Goal: Task Accomplishment & Management: Manage account settings

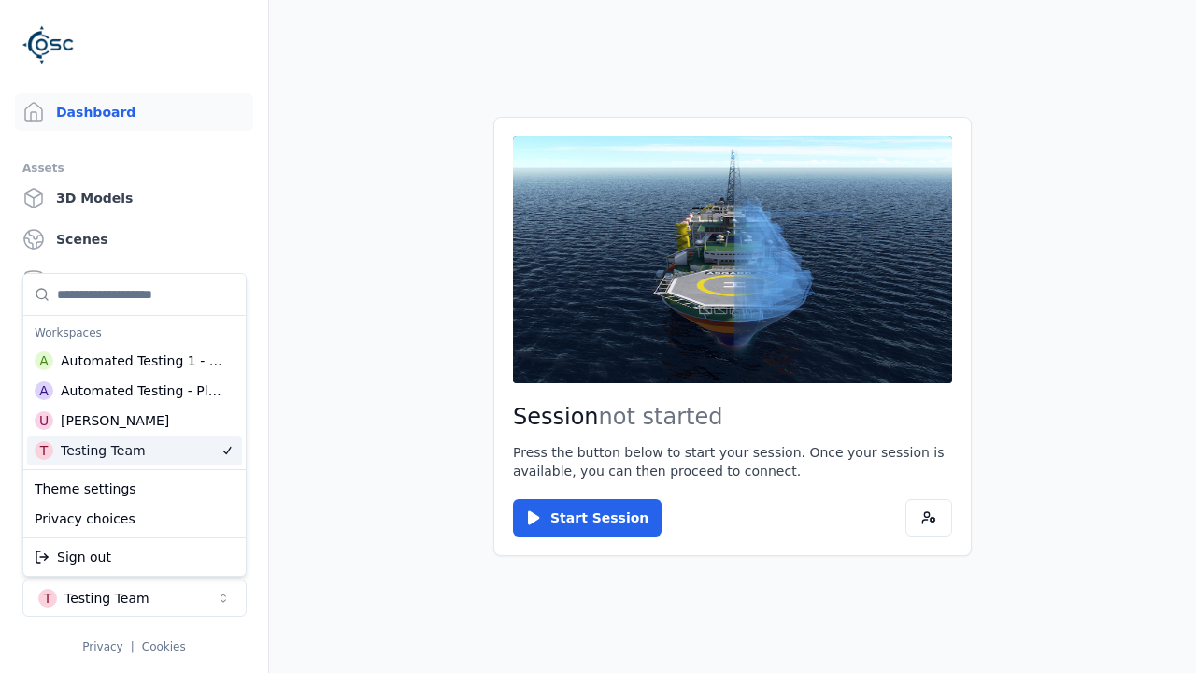
click at [376, 485] on html "Dashboard Assets 3D Models Scenes Datasets Recordings Support Documentation T T…" at bounding box center [598, 336] width 1196 height 673
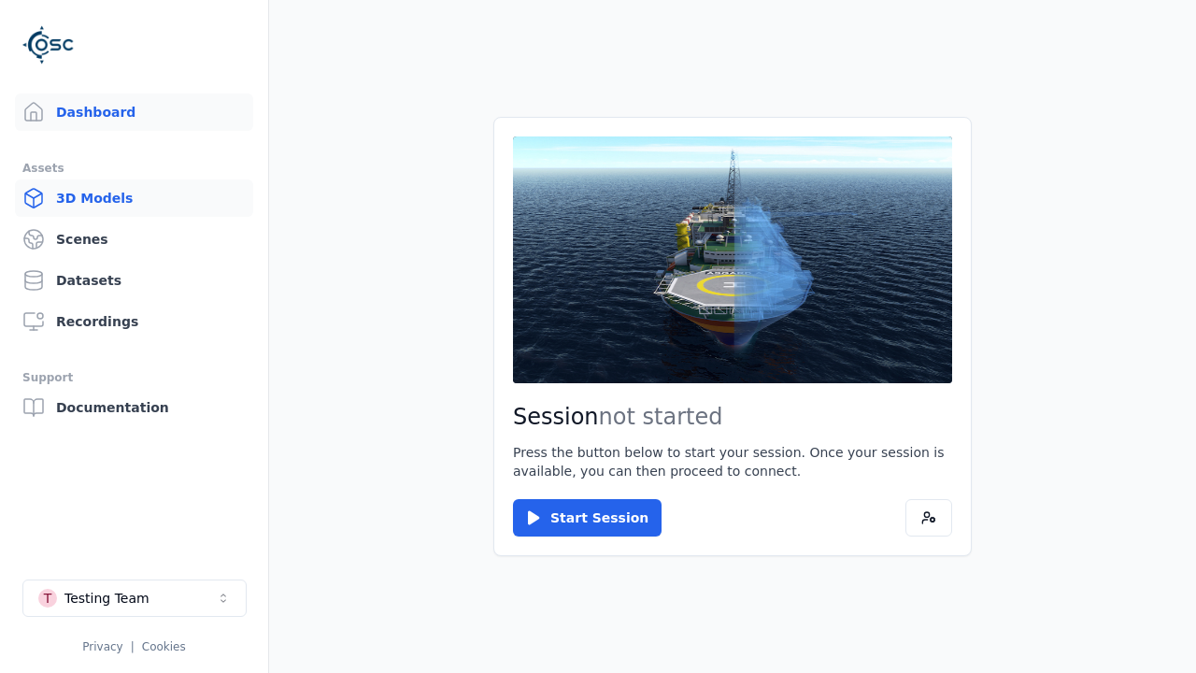
click at [134, 198] on link "3D Models" at bounding box center [134, 197] width 238 height 37
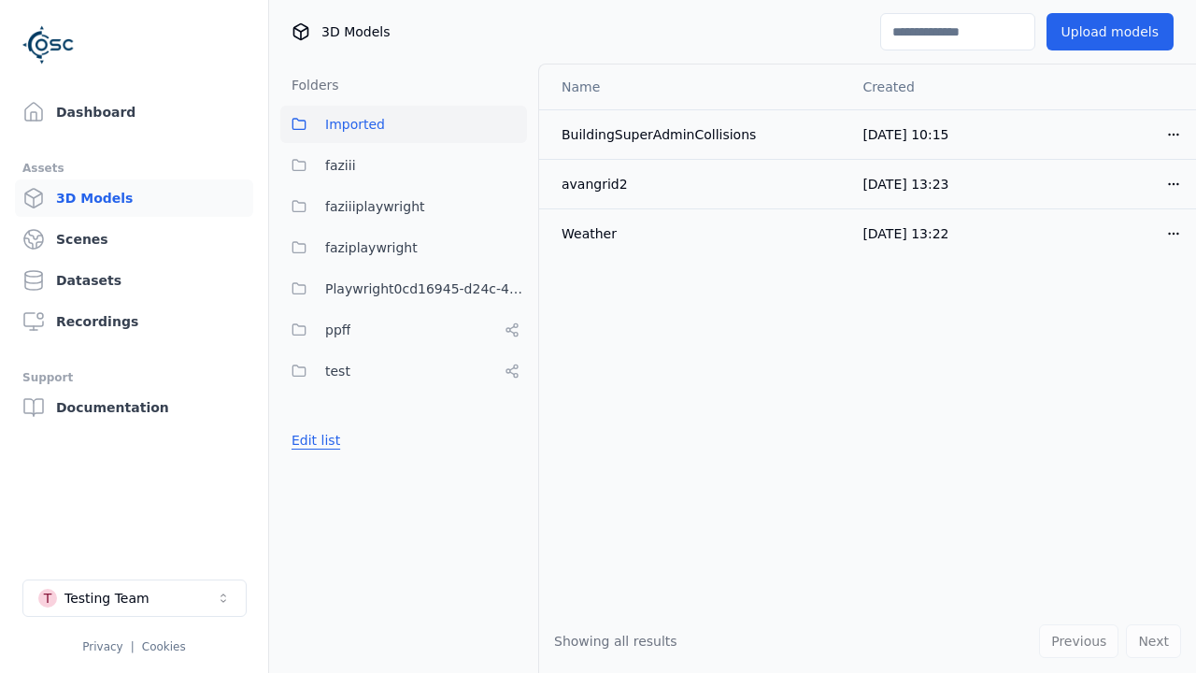
click at [313, 440] on button "Edit list" at bounding box center [315, 440] width 71 height 34
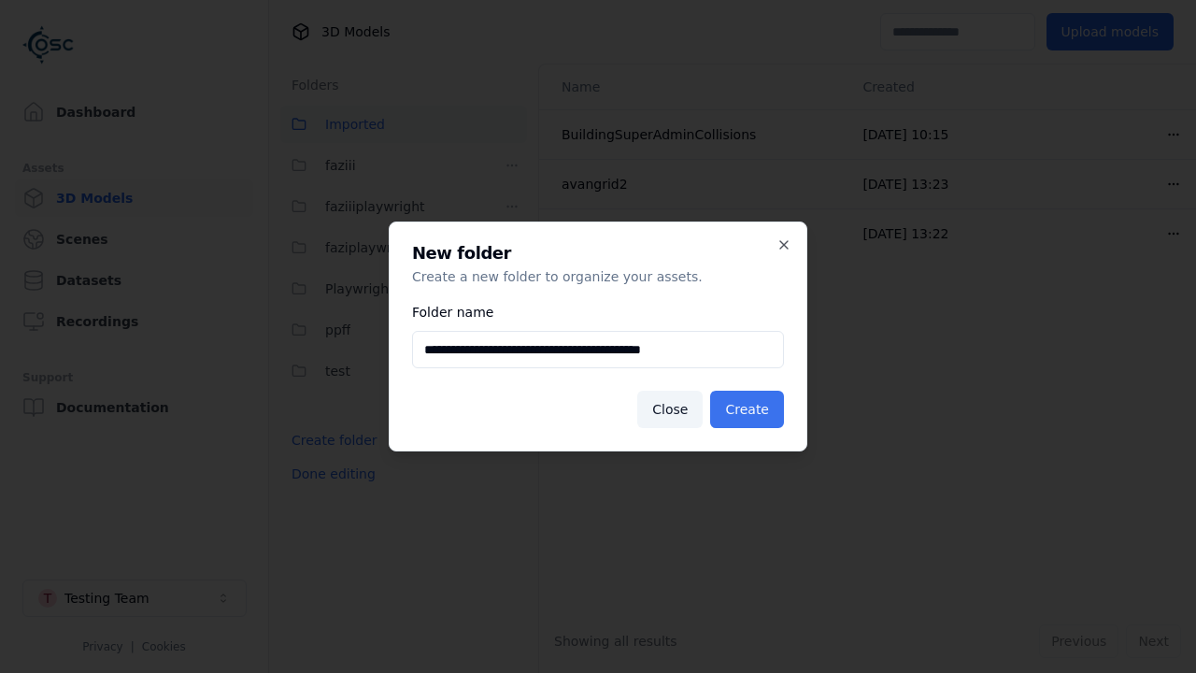
type input "**********"
click at [749, 409] on button "Create" at bounding box center [747, 409] width 74 height 37
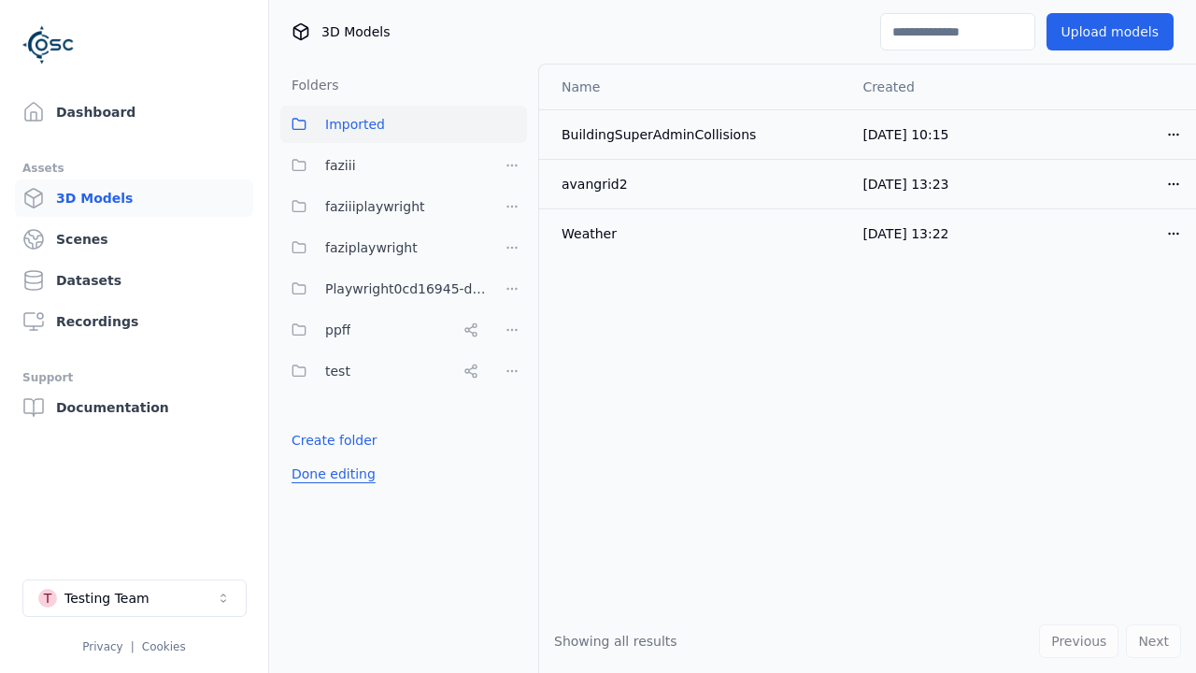
click at [330, 491] on button "Done editing" at bounding box center [333, 474] width 107 height 34
click at [313, 481] on button "Done editing" at bounding box center [333, 474] width 107 height 34
click at [512, 330] on html "Dashboard Assets 3D Models Scenes Datasets Recordings Support Documentation T T…" at bounding box center [598, 336] width 1196 height 673
click at [511, 397] on div "Rename" at bounding box center [518, 398] width 125 height 30
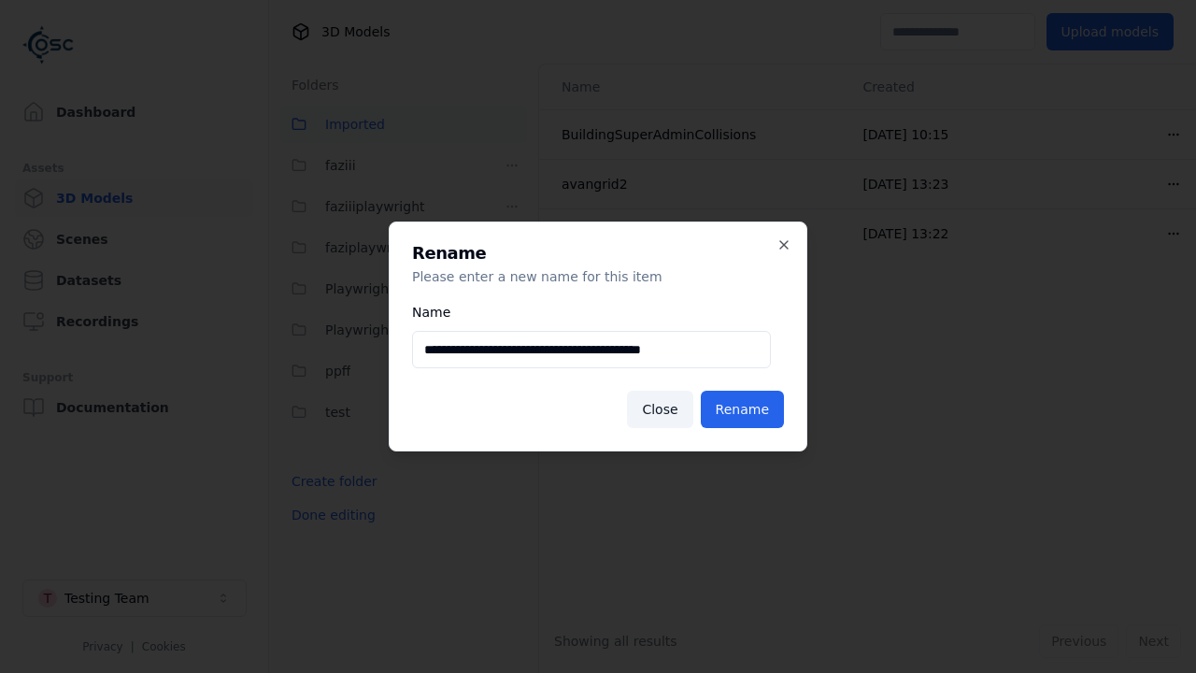
click at [591, 349] on input "**********" at bounding box center [591, 349] width 359 height 37
type input "**********"
click at [745, 409] on button "Rename" at bounding box center [742, 409] width 83 height 37
click at [330, 515] on button "Done editing" at bounding box center [333, 515] width 107 height 34
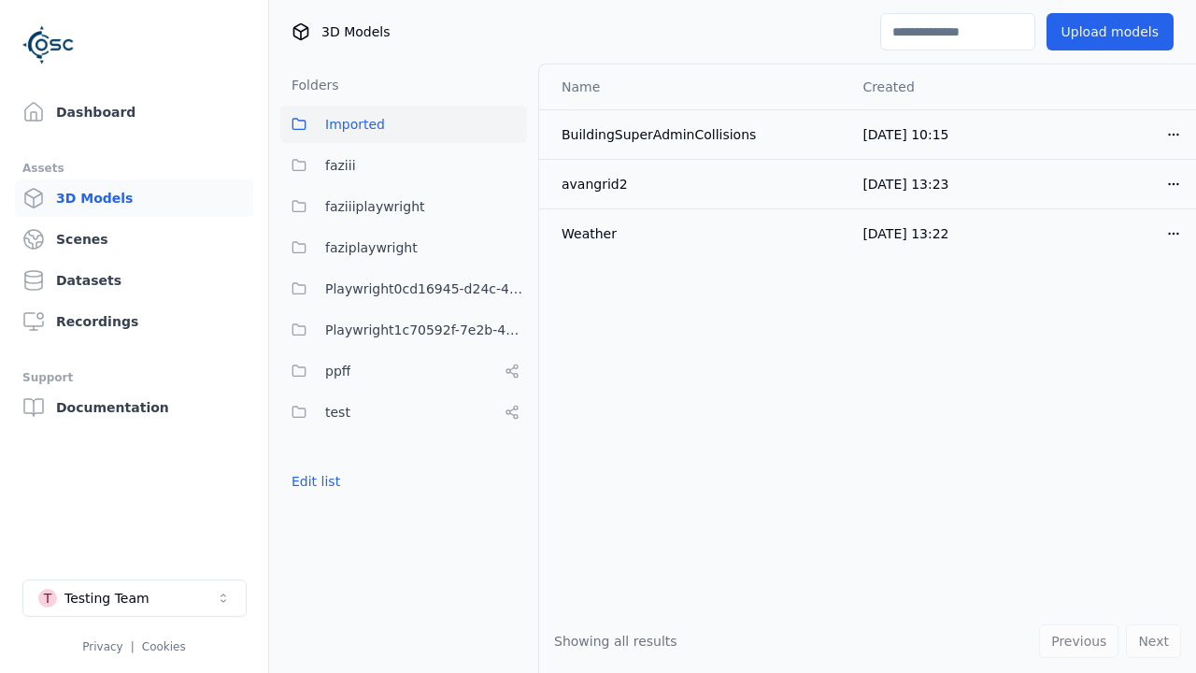
click at [313, 481] on button "Edit list" at bounding box center [315, 481] width 71 height 34
click at [512, 330] on html "Dashboard Assets 3D Models Scenes Datasets Recordings Support Documentation T T…" at bounding box center [598, 336] width 1196 height 673
click at [511, 427] on div "Delete" at bounding box center [518, 428] width 125 height 30
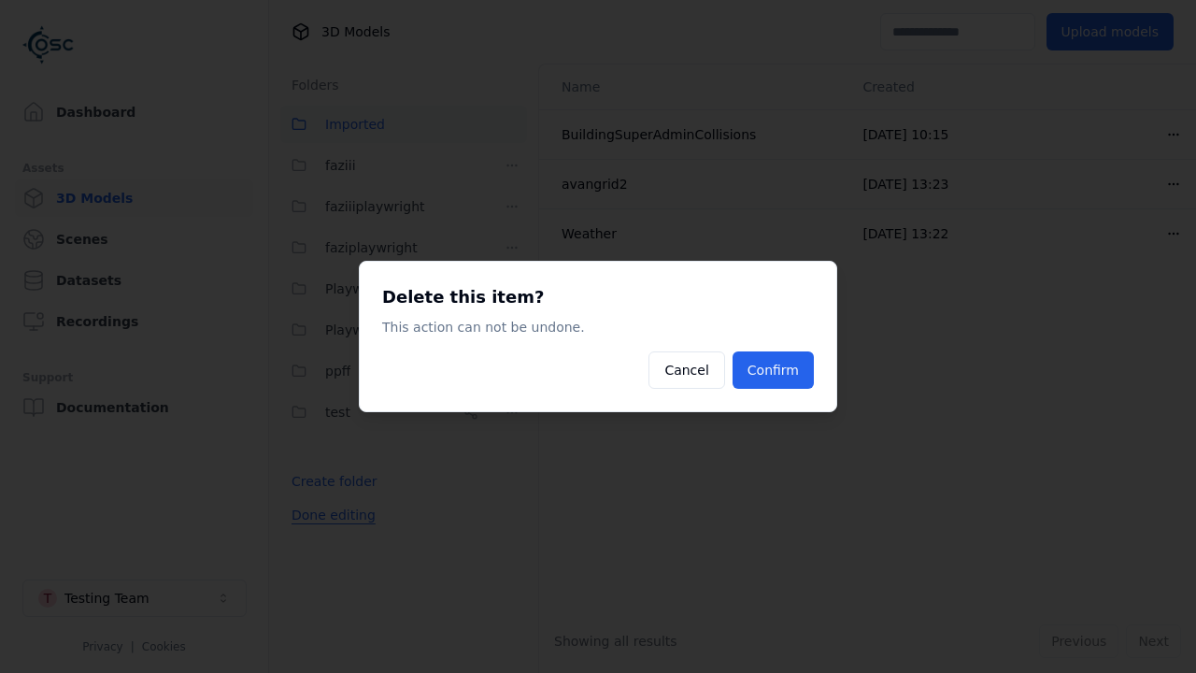
click at [775, 370] on button "Confirm" at bounding box center [773, 369] width 81 height 37
click at [330, 515] on button "Done editing" at bounding box center [333, 515] width 107 height 34
